Goal: Find specific page/section: Find specific page/section

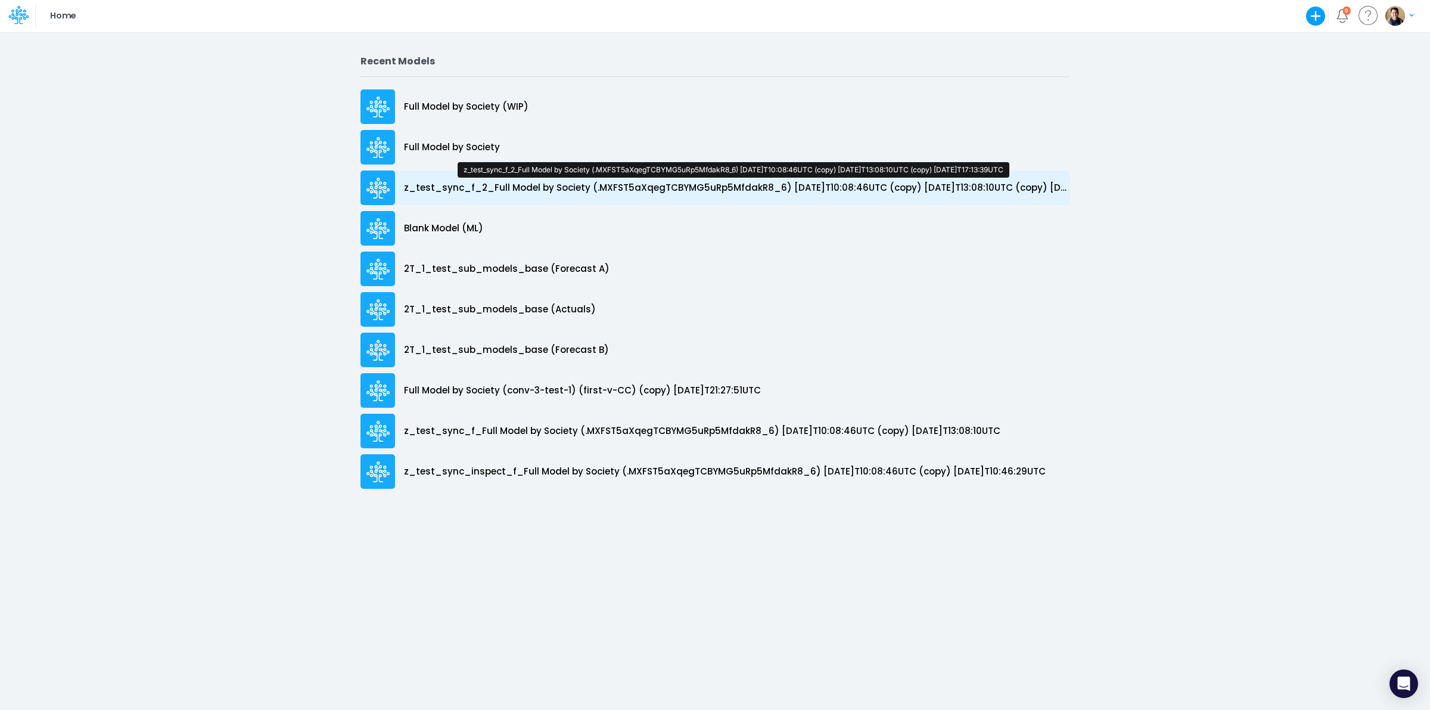
click at [517, 191] on p "z_test_sync_f_2_Full Model by Society (.MXFST5aXqegTCBYMG5uRp5MfdakR8_6) 2025-0…" at bounding box center [737, 188] width 666 height 14
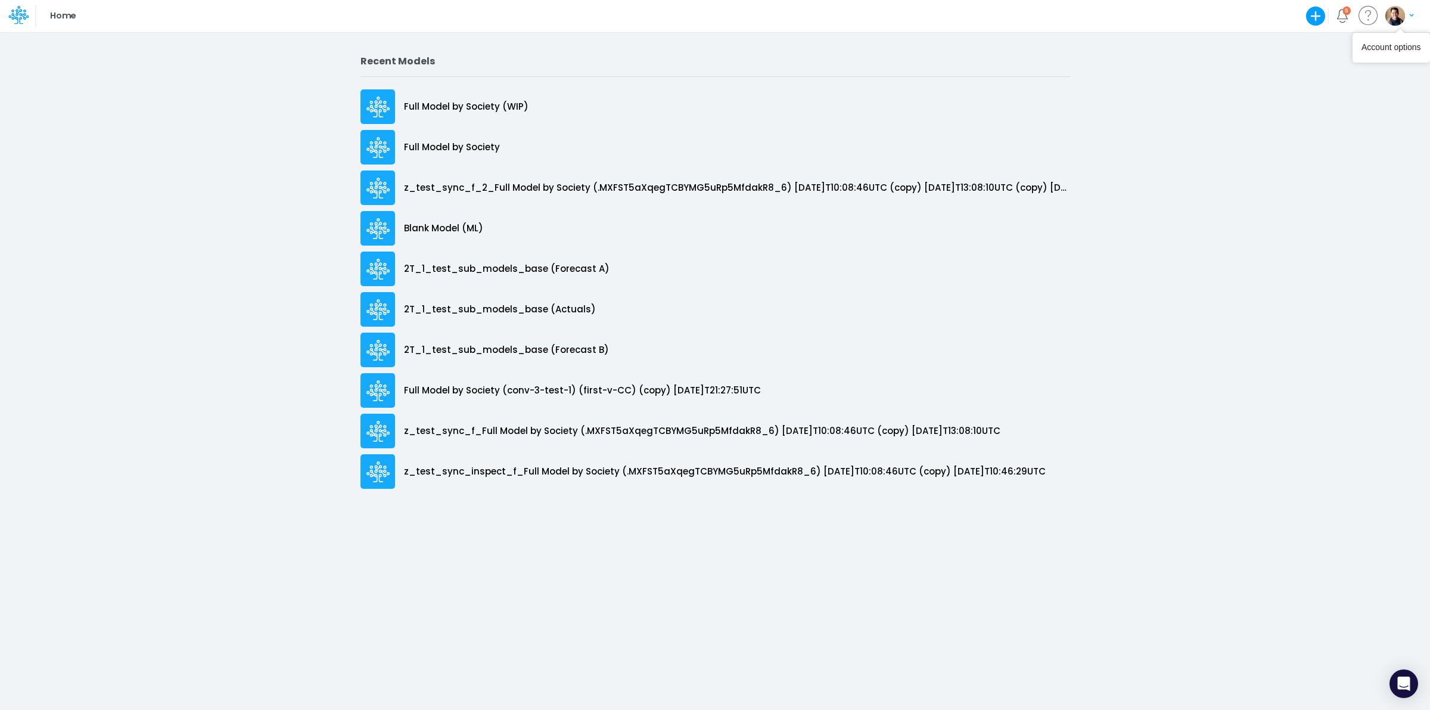
click at [1390, 5] on button "button" at bounding box center [1400, 15] width 30 height 21
click at [1336, 39] on button "My profile settings" at bounding box center [1351, 43] width 128 height 18
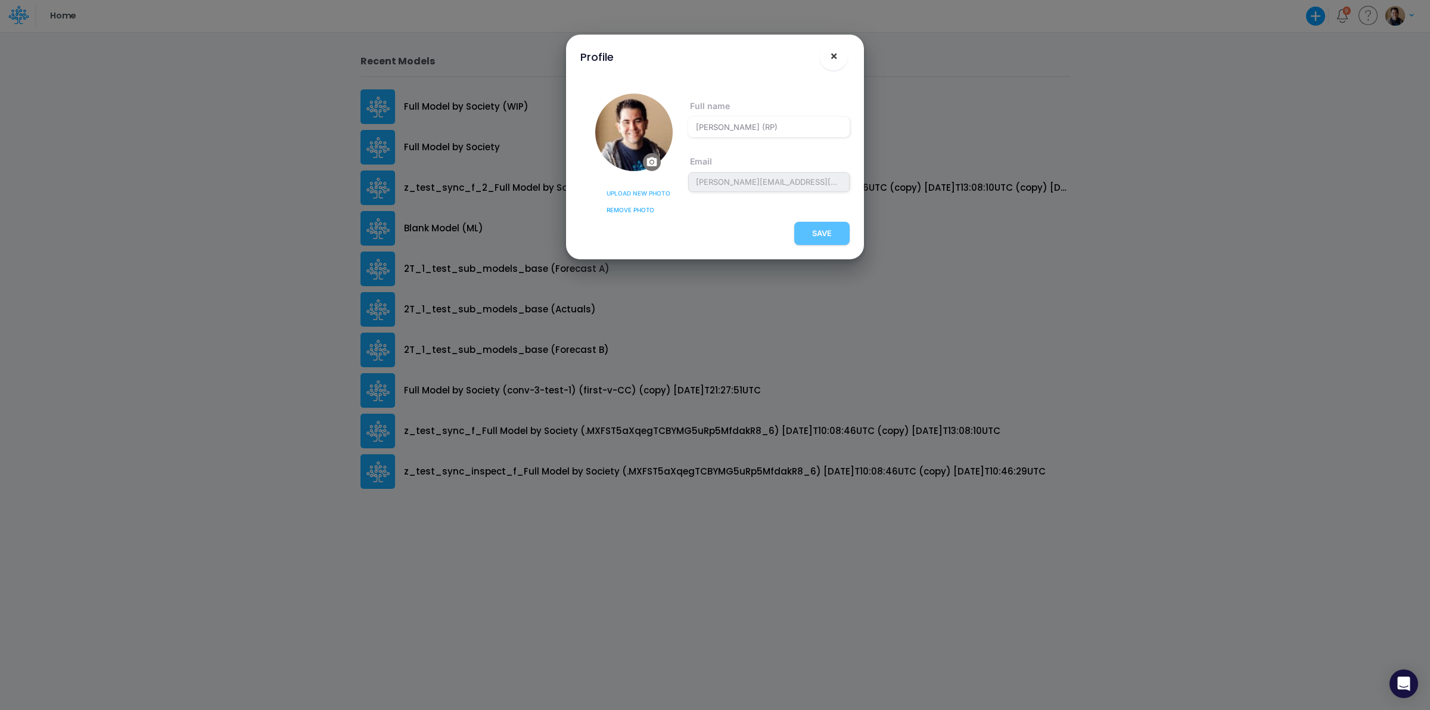
click at [828, 57] on button "×" at bounding box center [833, 56] width 29 height 29
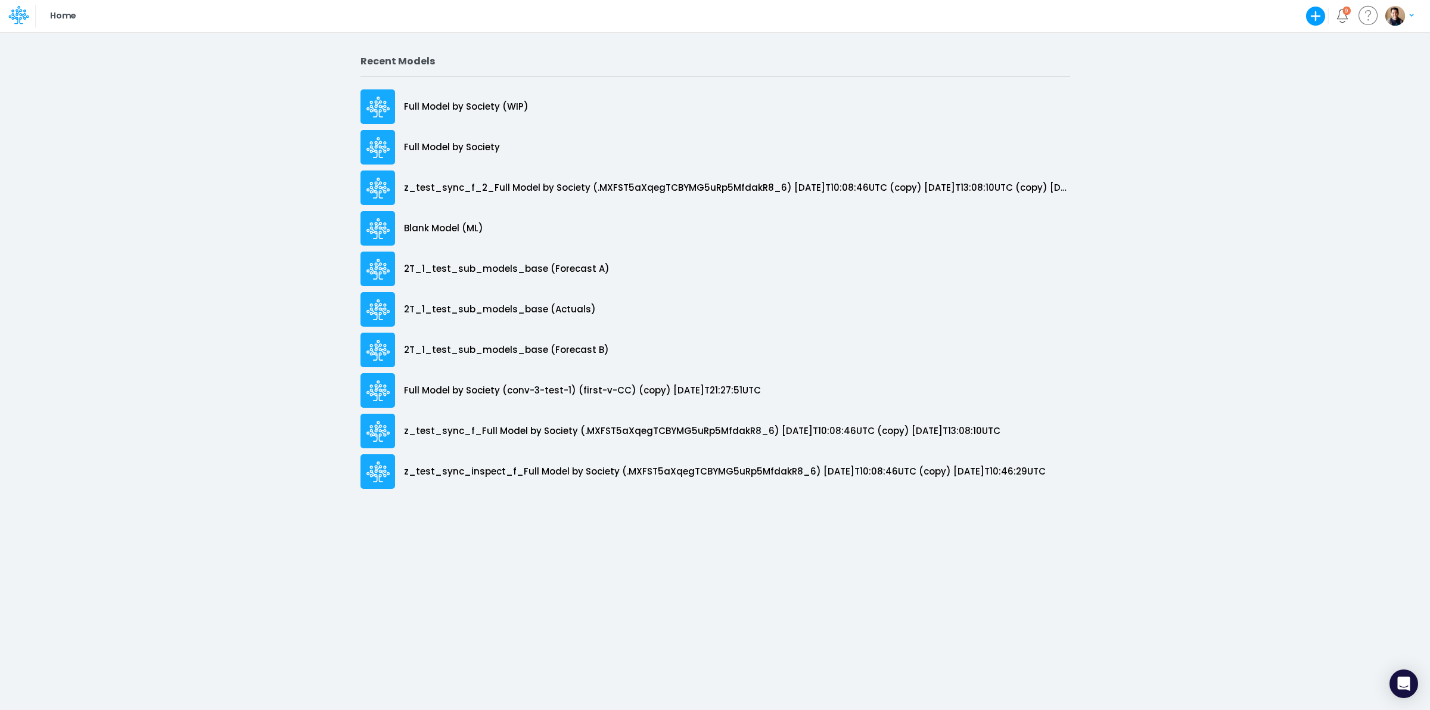
click at [18, 18] on icon at bounding box center [14, 18] width 7 height 11
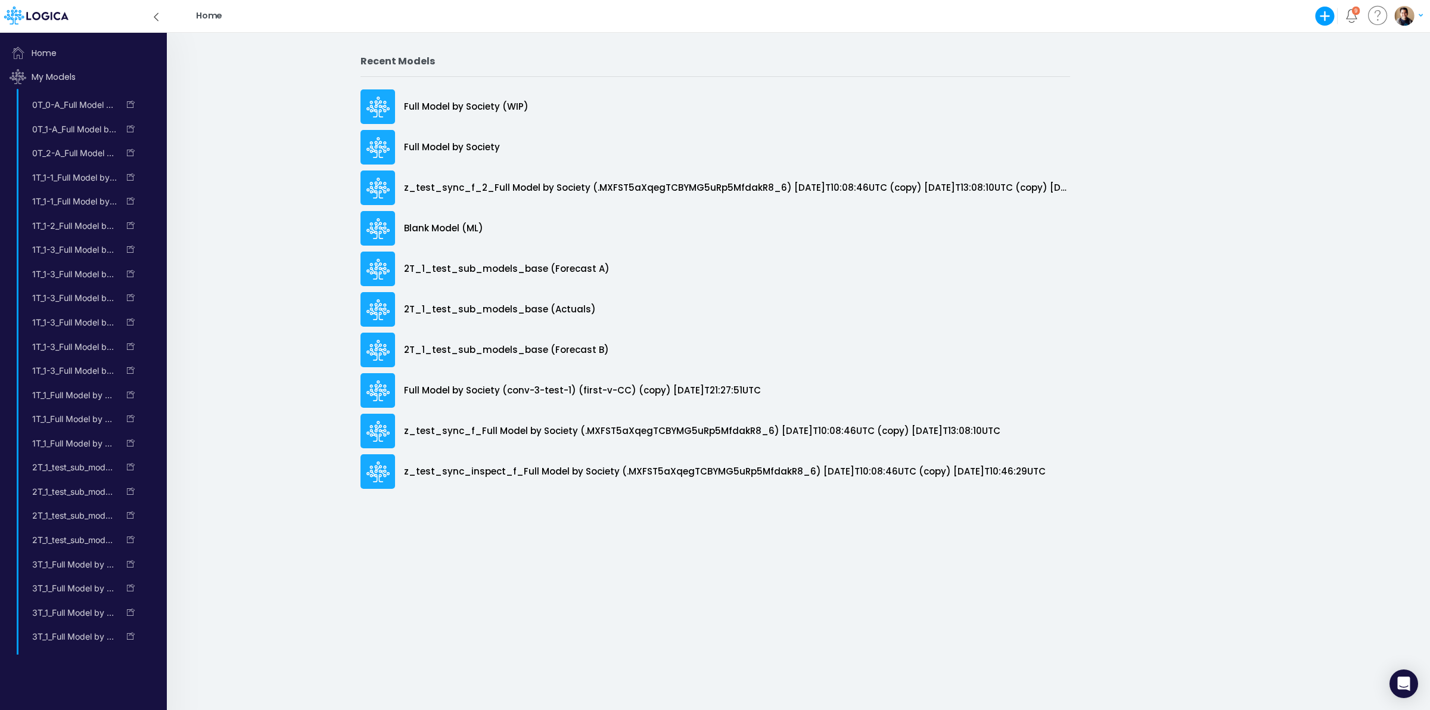
click at [18, 18] on icon at bounding box center [36, 16] width 64 height 18
click at [153, 14] on icon at bounding box center [156, 17] width 13 height 21
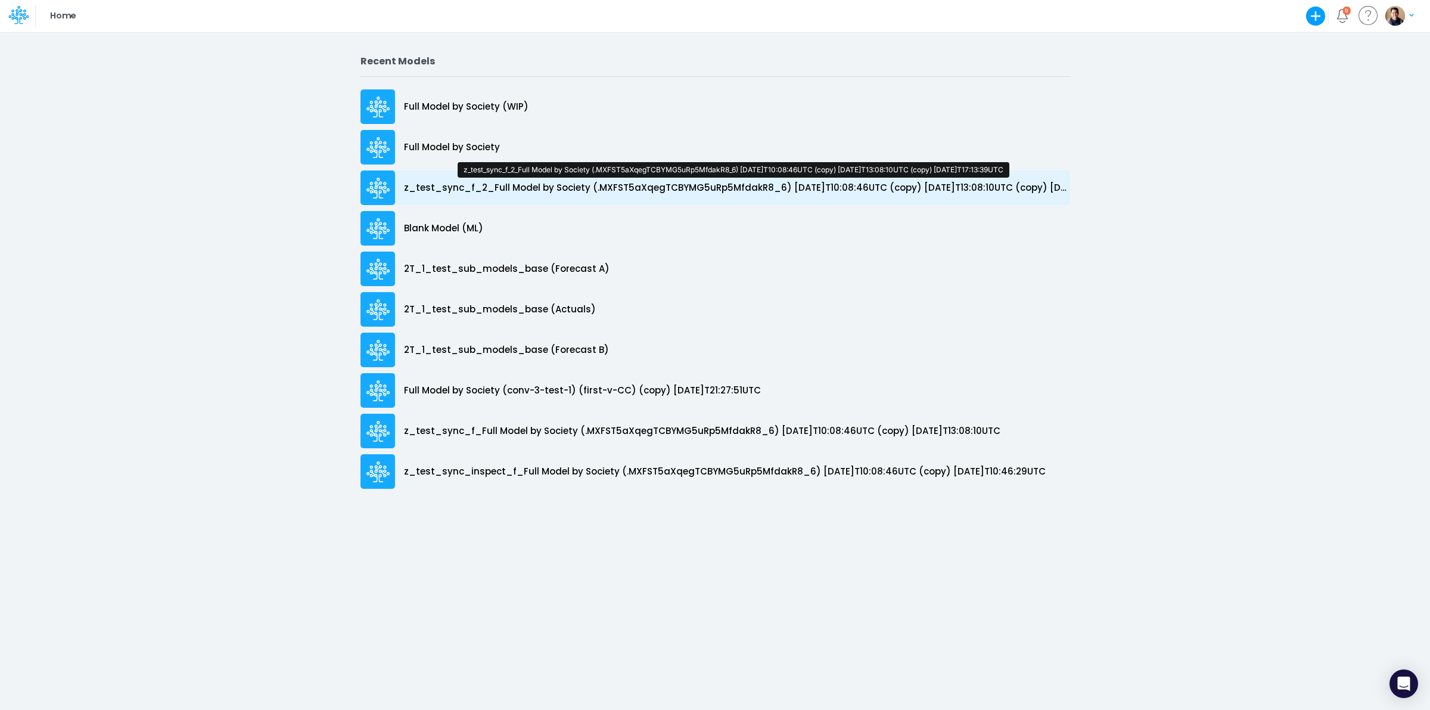
click at [496, 183] on p "z_test_sync_f_2_Full Model by Society (.MXFST5aXqegTCBYMG5uRp5MfdakR8_6) 2025-0…" at bounding box center [737, 188] width 666 height 14
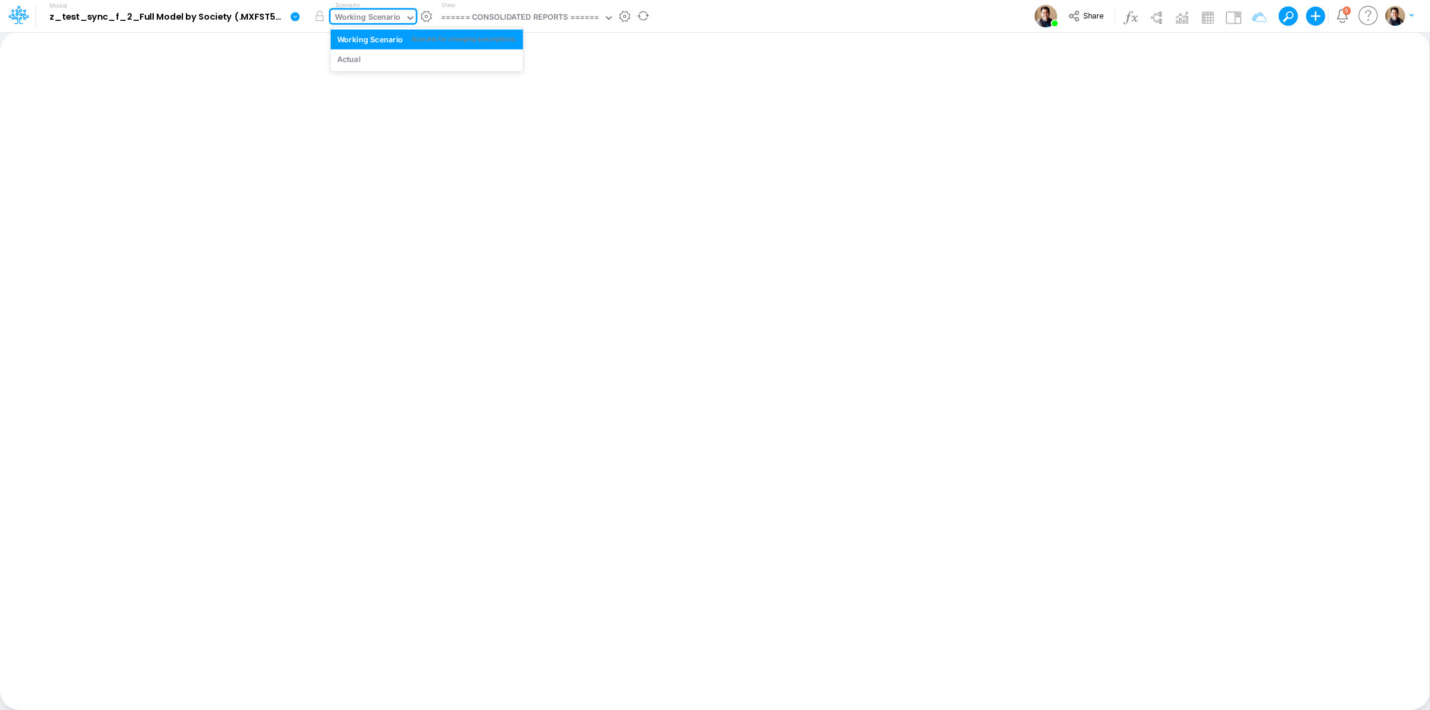
click at [368, 17] on div "Working Scenario" at bounding box center [368, 18] width 66 height 14
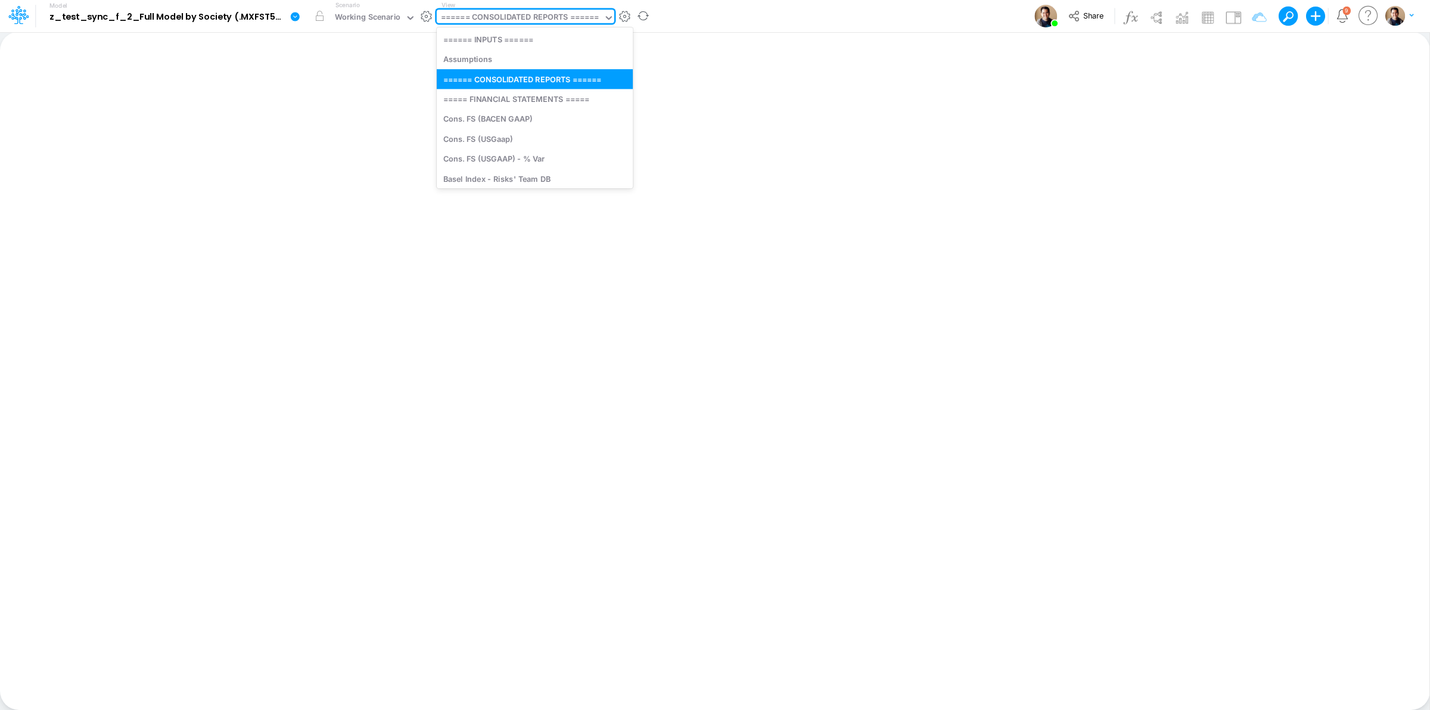
click at [533, 18] on div "====== CONSOLIDATED REPORTS ======" at bounding box center [520, 18] width 159 height 14
